Goal: Transaction & Acquisition: Purchase product/service

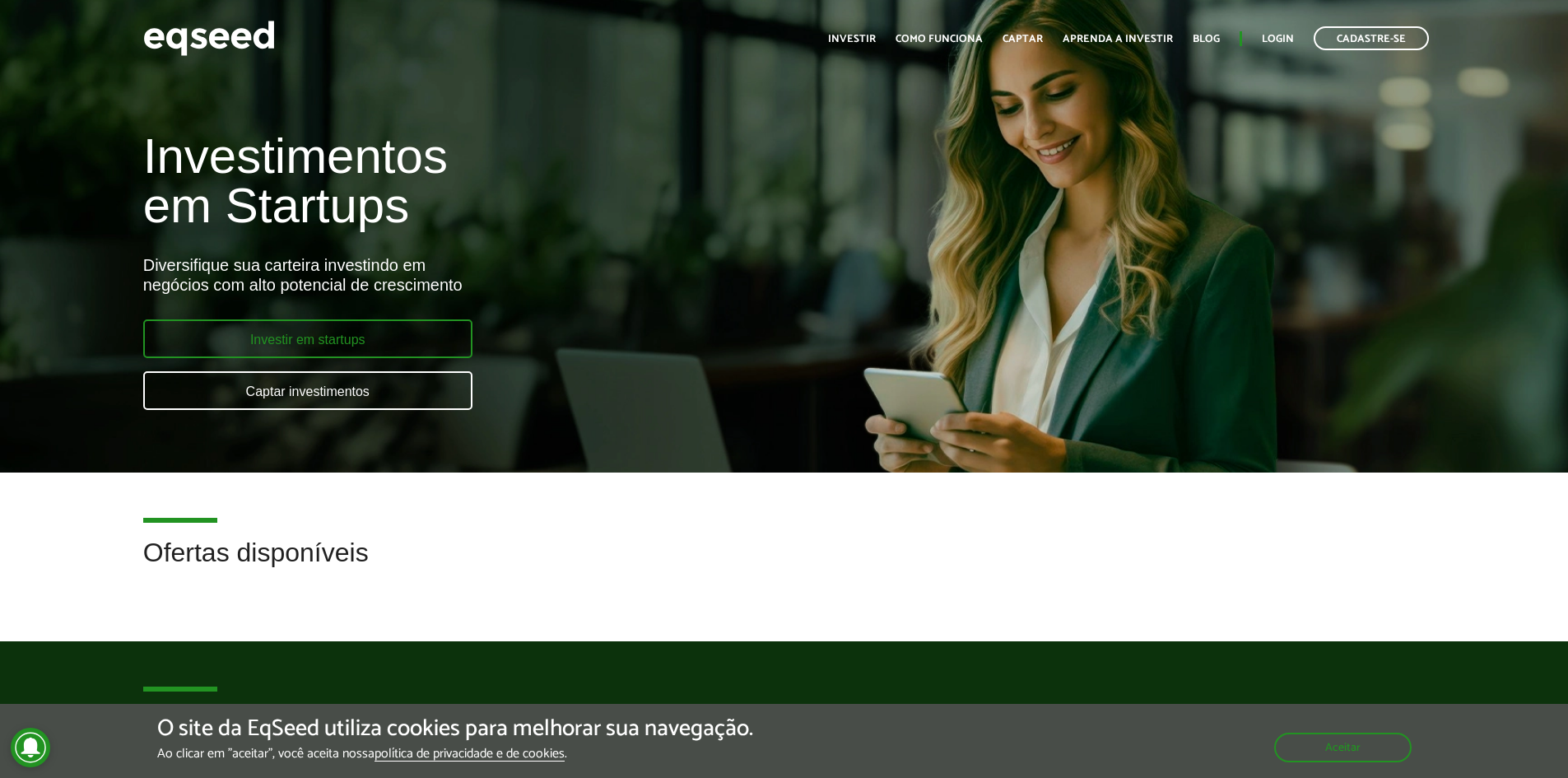
click at [388, 330] on link "Investir em startups" at bounding box center [307, 338] width 329 height 39
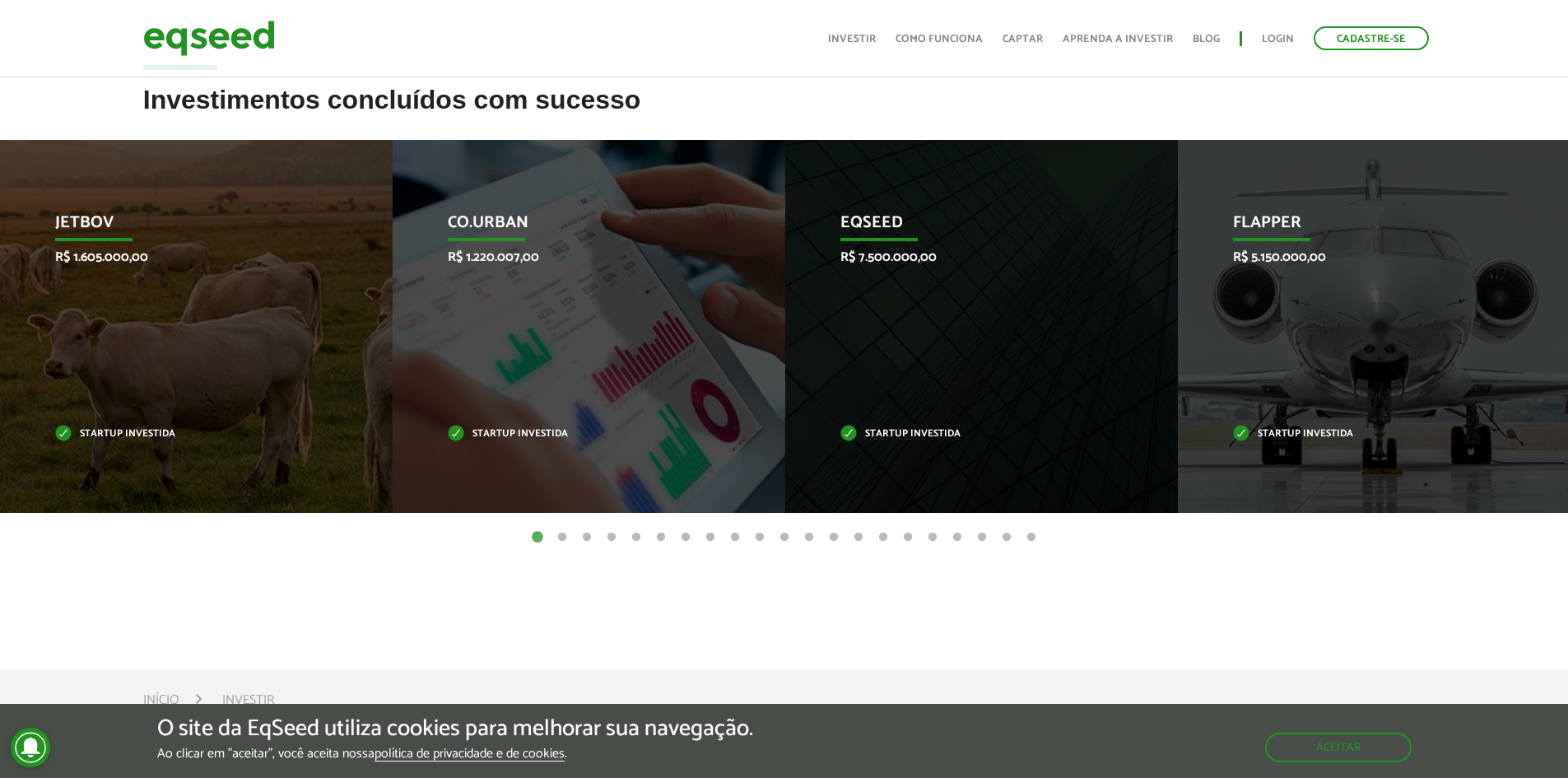
scroll to position [494, 0]
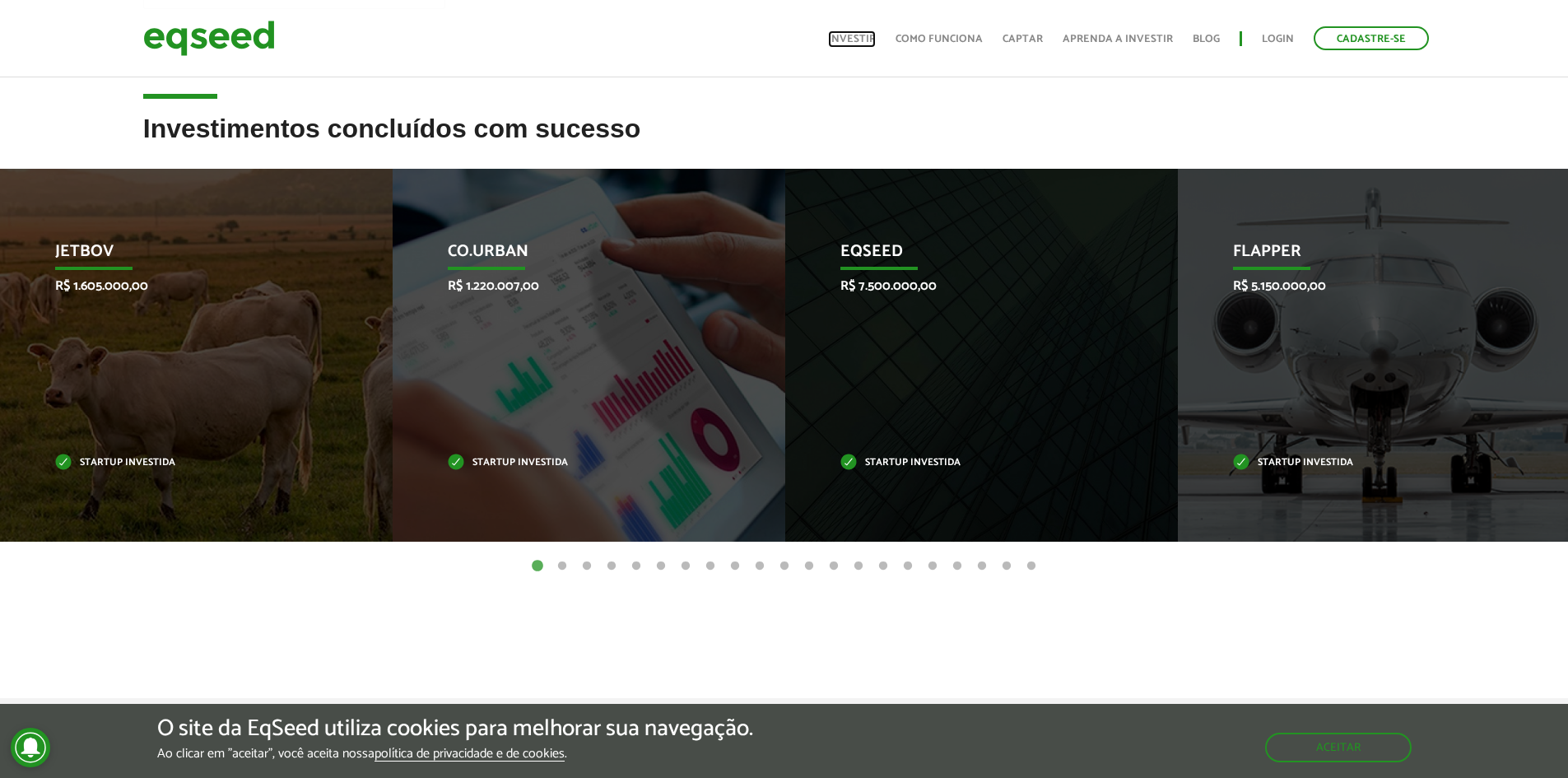
click at [871, 40] on link "Investir" at bounding box center [851, 39] width 48 height 10
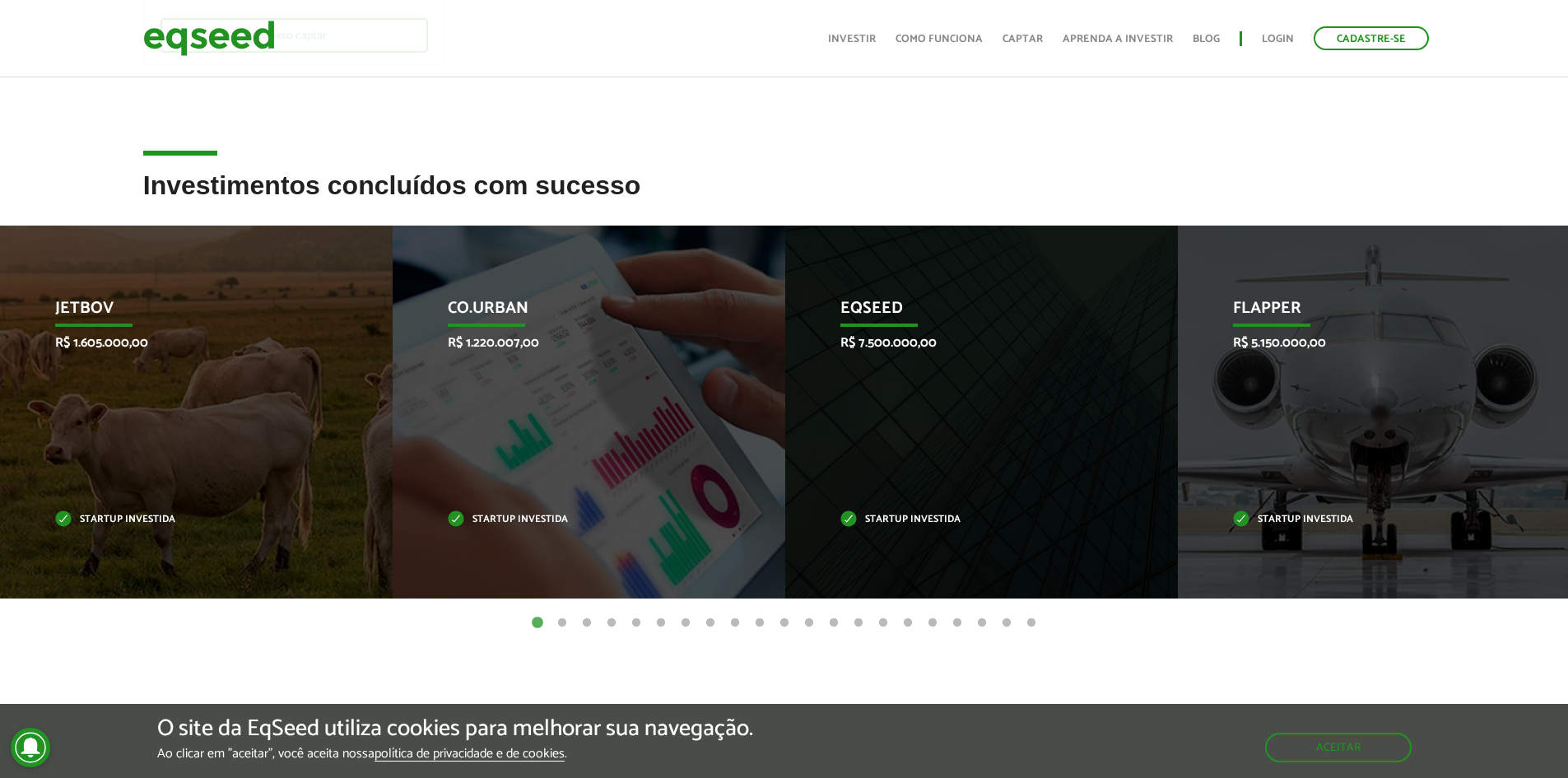
scroll to position [476, 0]
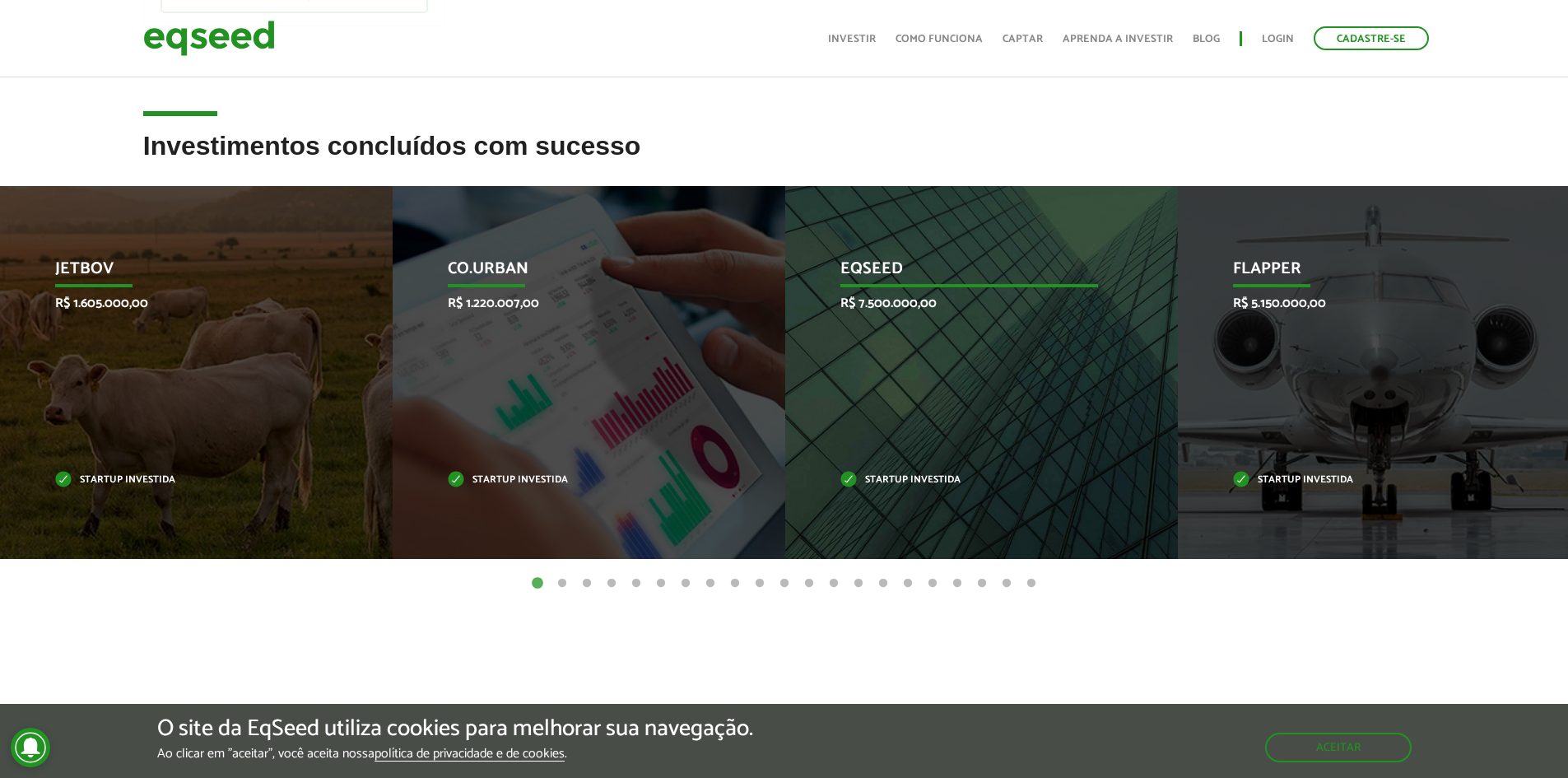
click at [1075, 430] on div "EqSeed R$ 7.500.000,00 Startup investida" at bounding box center [970, 372] width 368 height 373
click at [955, 350] on div "EqSeed R$ 7.500.000,00 Startup investida" at bounding box center [970, 372] width 368 height 373
click at [876, 483] on p "Startup investida" at bounding box center [969, 480] width 257 height 9
click at [911, 269] on p "EqSeed" at bounding box center [969, 273] width 257 height 28
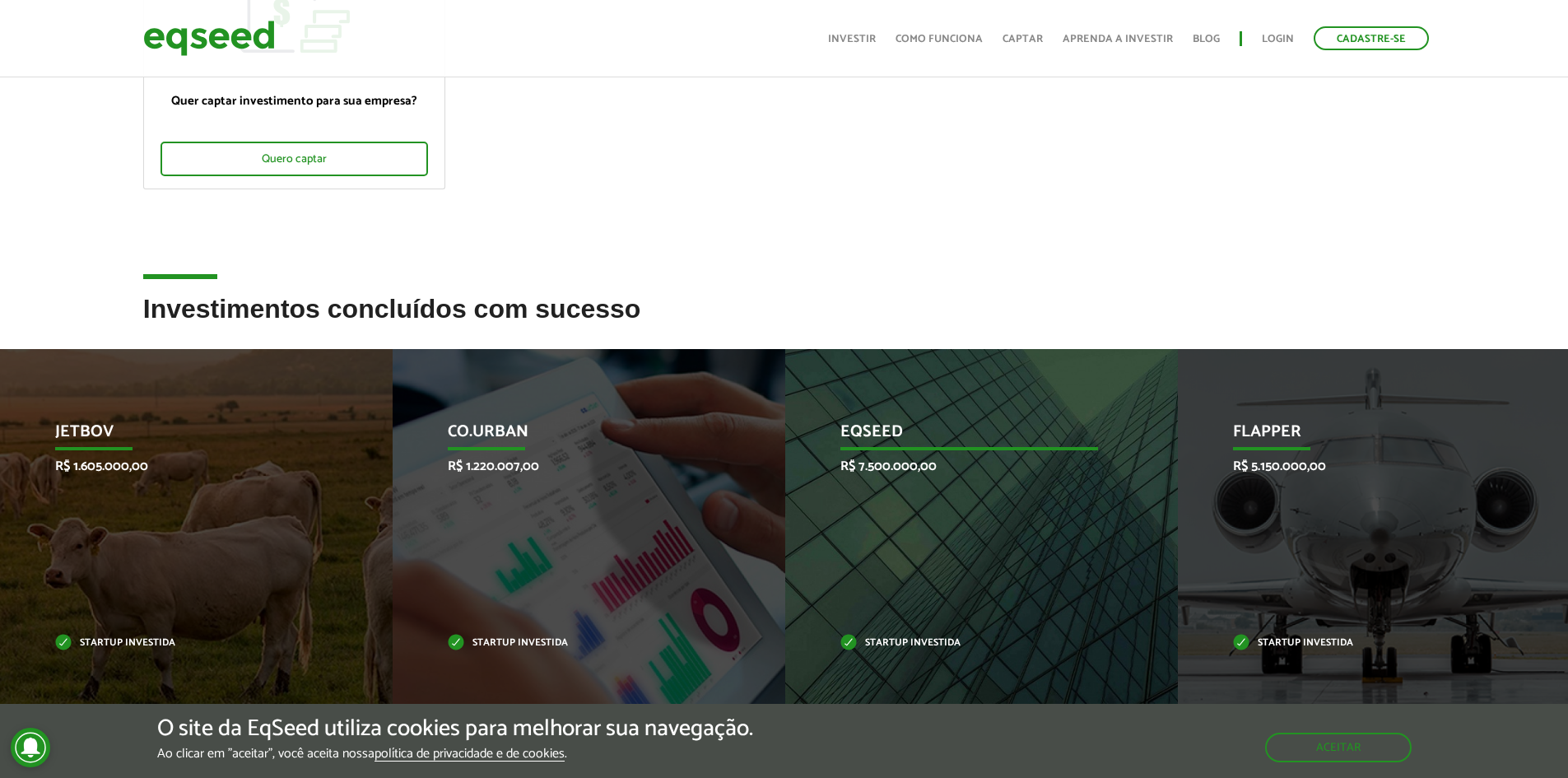
scroll to position [312, 0]
